Goal: Information Seeking & Learning: Learn about a topic

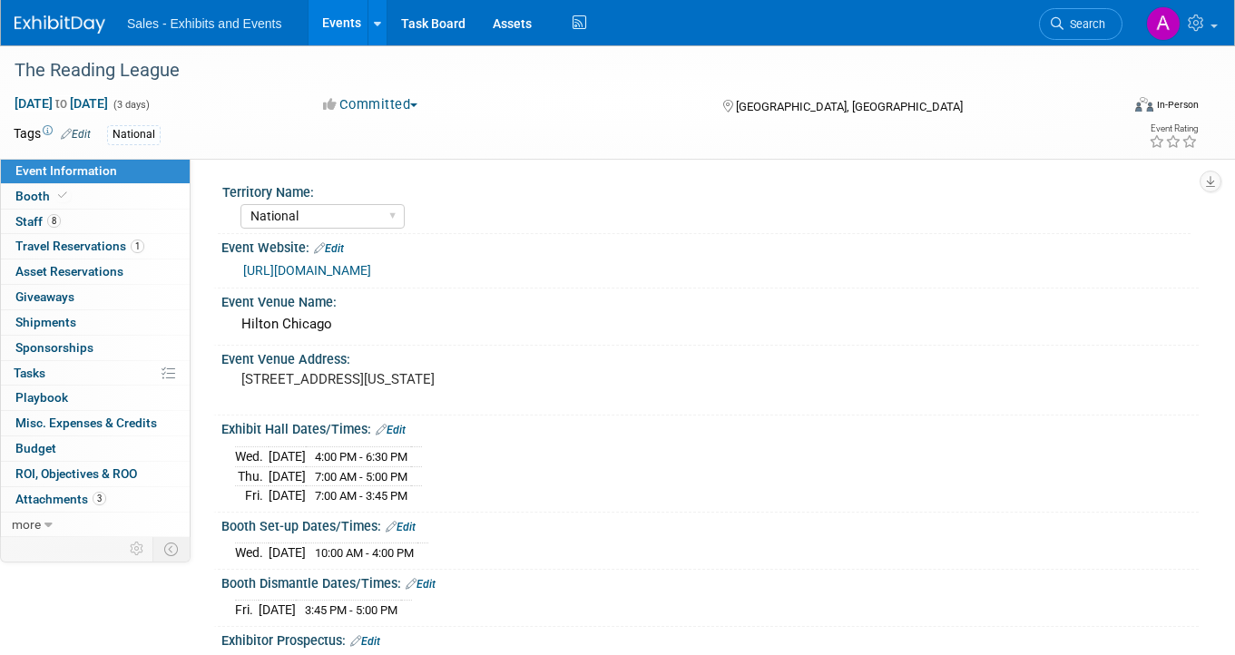
select select "National"
click at [1090, 15] on link "Search" at bounding box center [1080, 24] width 83 height 32
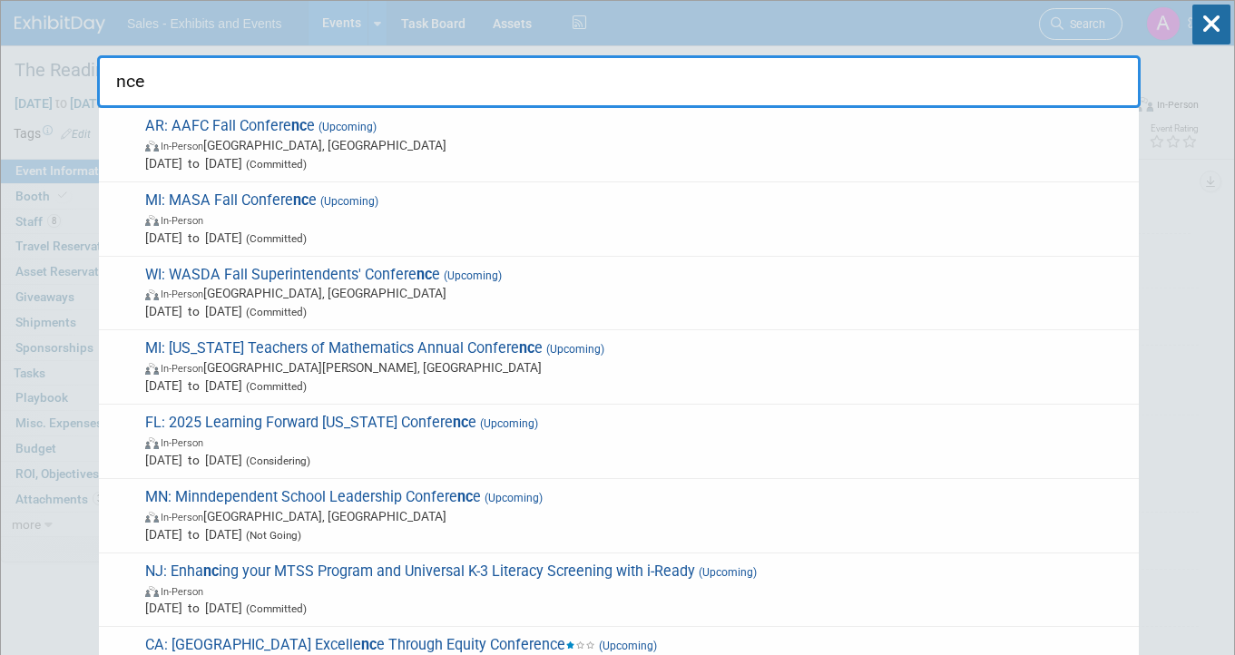
type input "ncea"
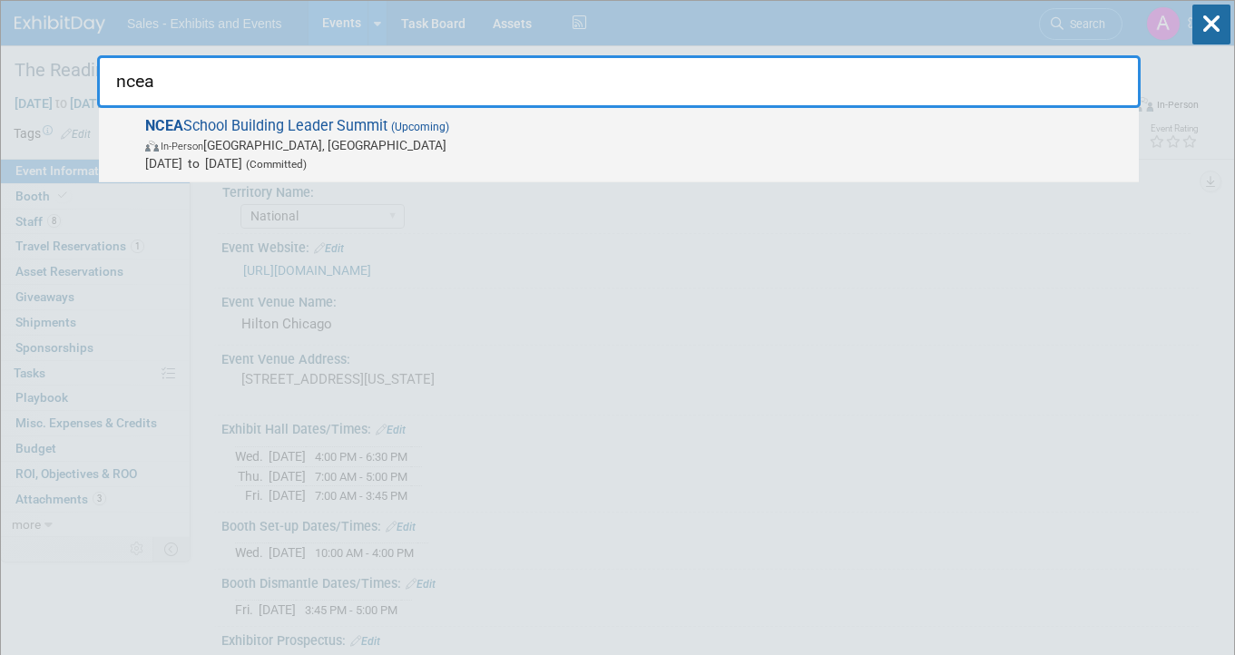
click at [563, 129] on span "NCEA School Building Leader Summit (Upcoming) In-Person [GEOGRAPHIC_DATA], [GEO…" at bounding box center [635, 144] width 990 height 55
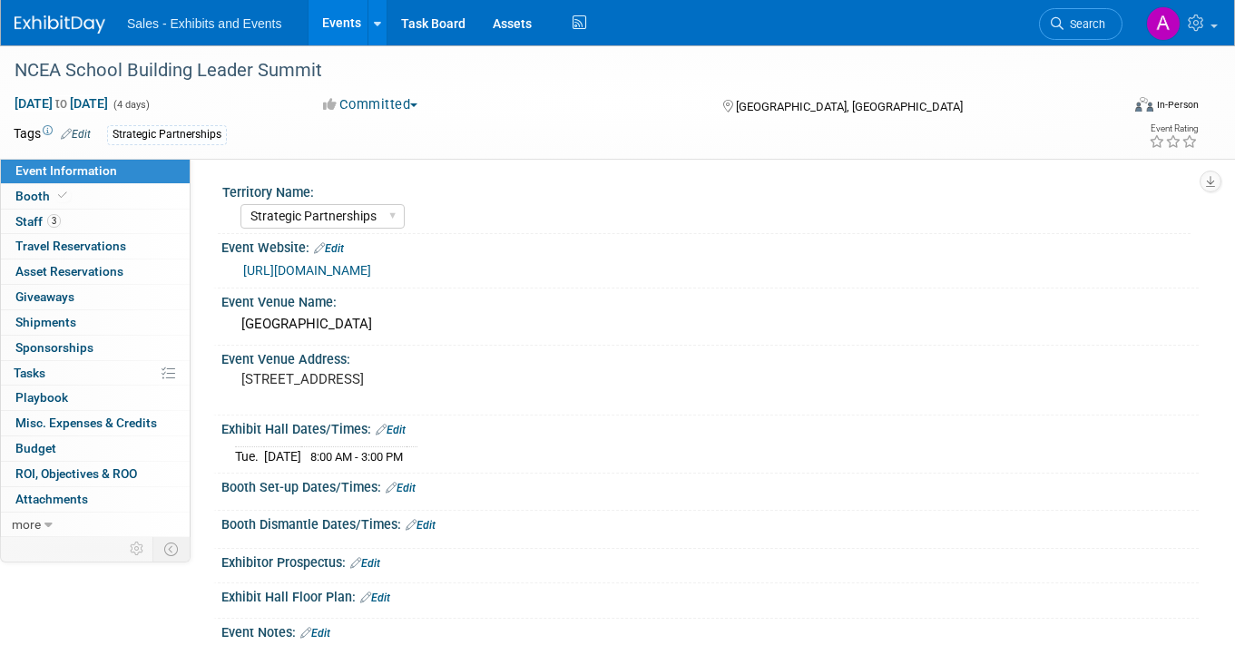
select select "Strategic Partnerships"
click at [101, 191] on link "Booth" at bounding box center [95, 196] width 189 height 25
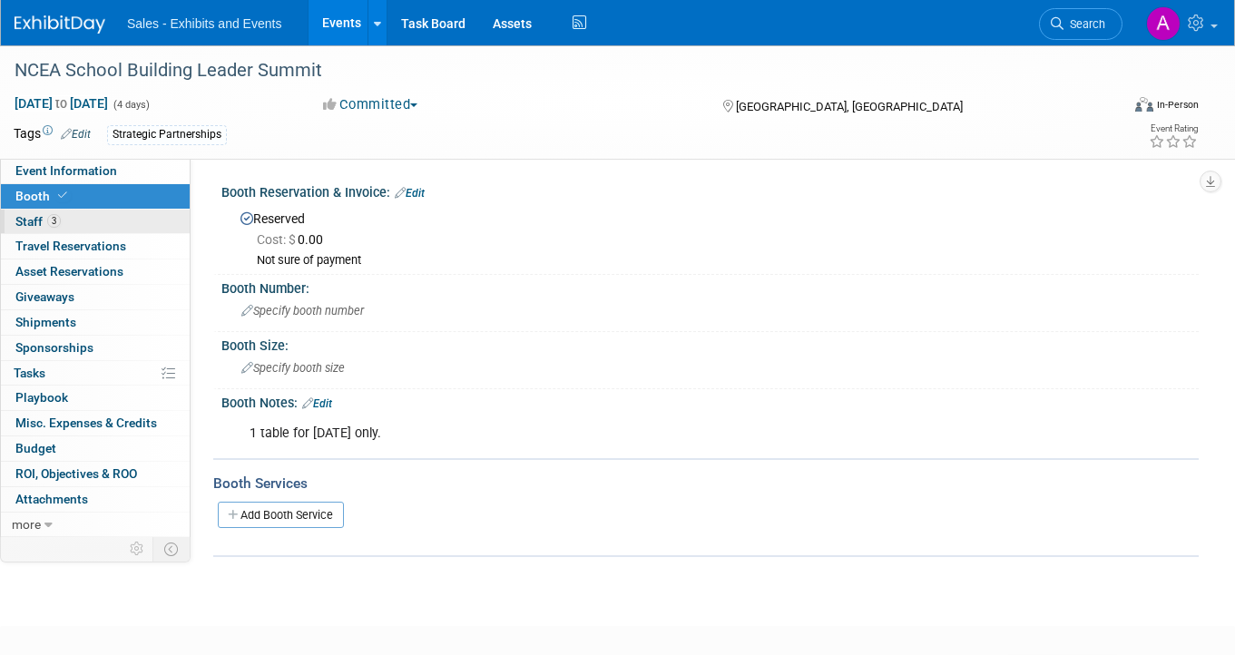
click at [83, 228] on link "3 Staff 3" at bounding box center [95, 222] width 189 height 25
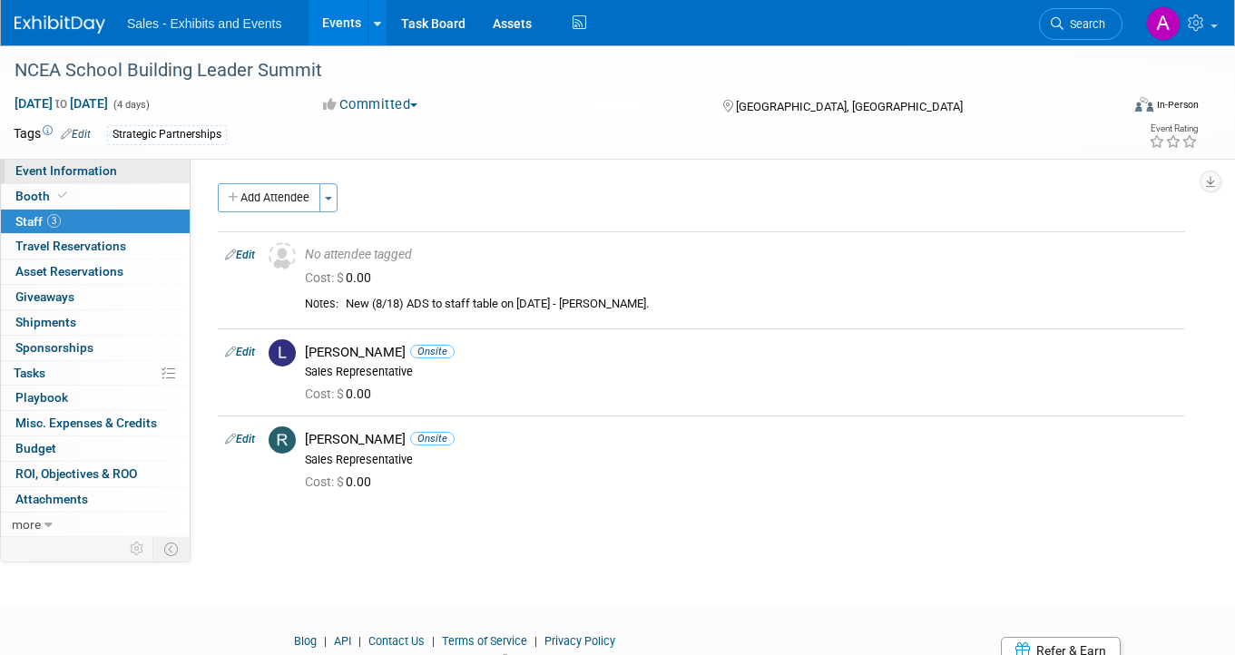
click at [89, 172] on span "Event Information" at bounding box center [66, 170] width 102 height 15
select select "Strategic Partnerships"
